Goal: Information Seeking & Learning: Check status

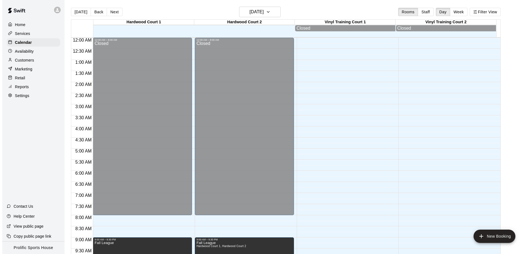
scroll to position [167, 0]
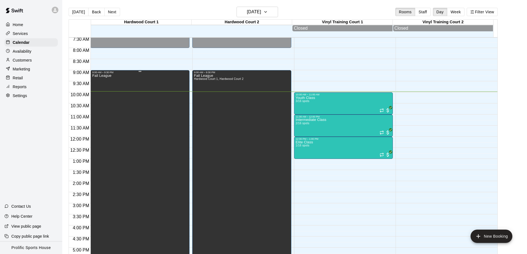
click at [114, 81] on div "Fall League" at bounding box center [140, 201] width 96 height 254
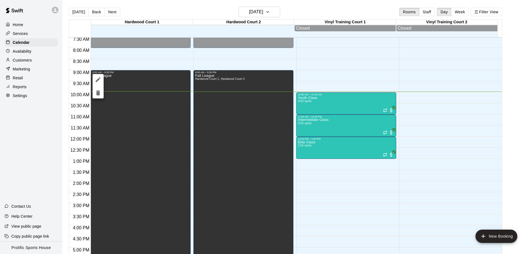
click at [117, 82] on div at bounding box center [266, 127] width 532 height 254
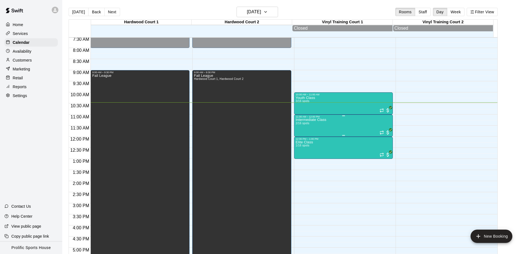
click at [330, 125] on div "Intermediate Class 2/16 spots" at bounding box center [344, 245] width 96 height 254
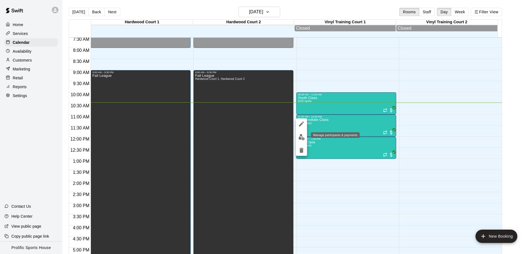
click at [297, 137] on button "edit" at bounding box center [301, 137] width 11 height 11
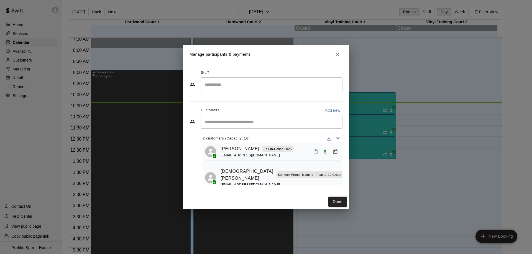
scroll to position [16, 0]
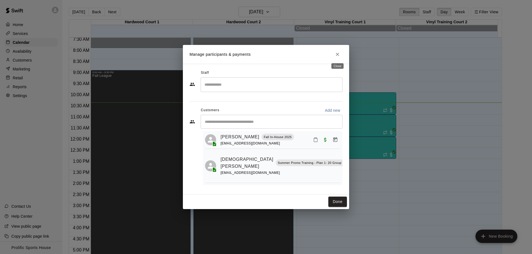
click at [334, 55] on button "Close" at bounding box center [337, 54] width 10 height 10
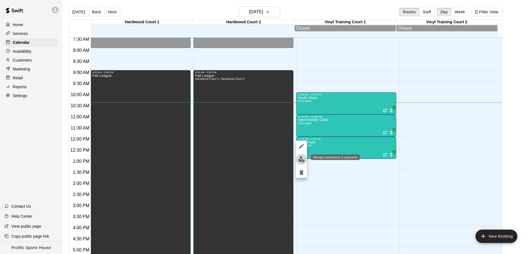
click at [299, 158] on img "edit" at bounding box center [301, 159] width 6 height 6
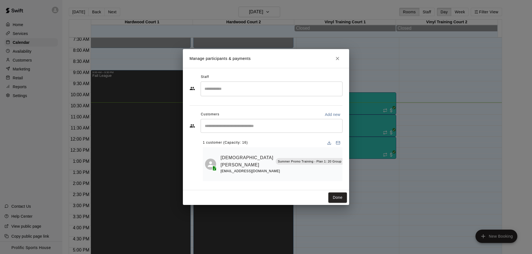
click at [336, 57] on icon "Close" at bounding box center [337, 59] width 6 height 6
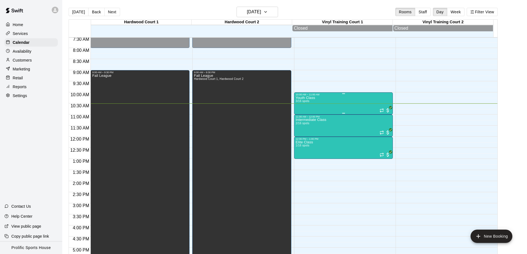
click at [353, 110] on div "Youth Class 3/16 spots" at bounding box center [344, 223] width 96 height 254
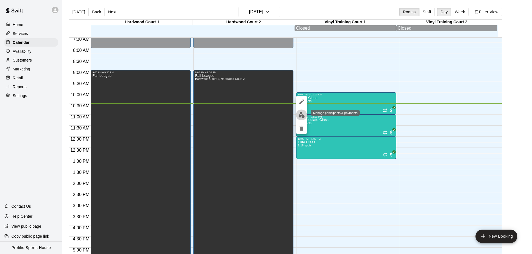
click at [299, 117] on img "edit" at bounding box center [301, 115] width 6 height 6
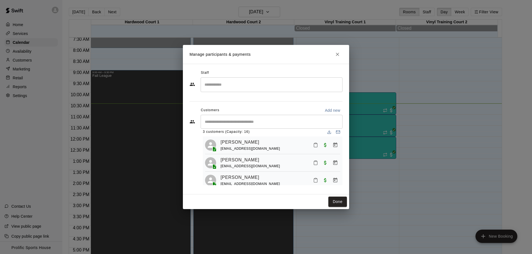
scroll to position [14, 0]
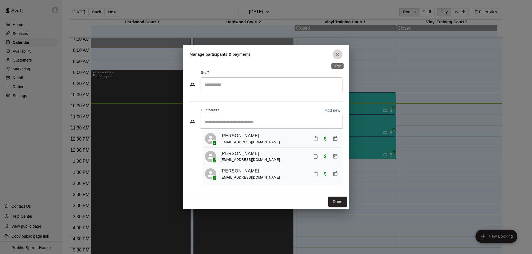
click at [335, 52] on icon "Close" at bounding box center [337, 55] width 6 height 6
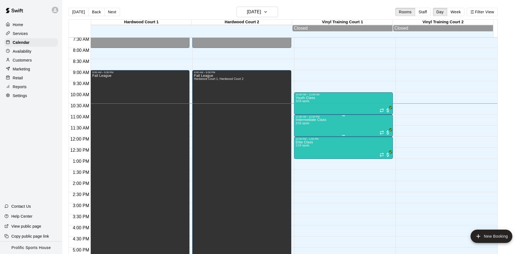
click at [326, 126] on div "Intermediate Class 2/16 spots" at bounding box center [344, 245] width 96 height 254
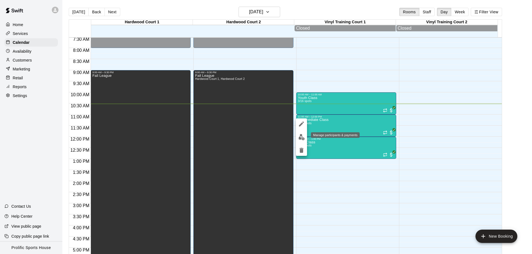
click at [303, 137] on img "edit" at bounding box center [301, 137] width 6 height 6
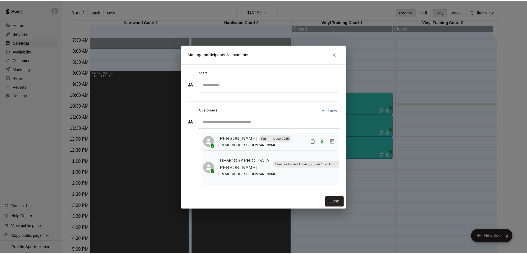
scroll to position [16, 0]
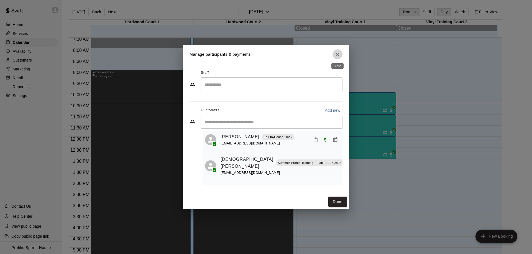
click at [336, 56] on icon "Close" at bounding box center [337, 55] width 6 height 6
